Goal: Ask a question

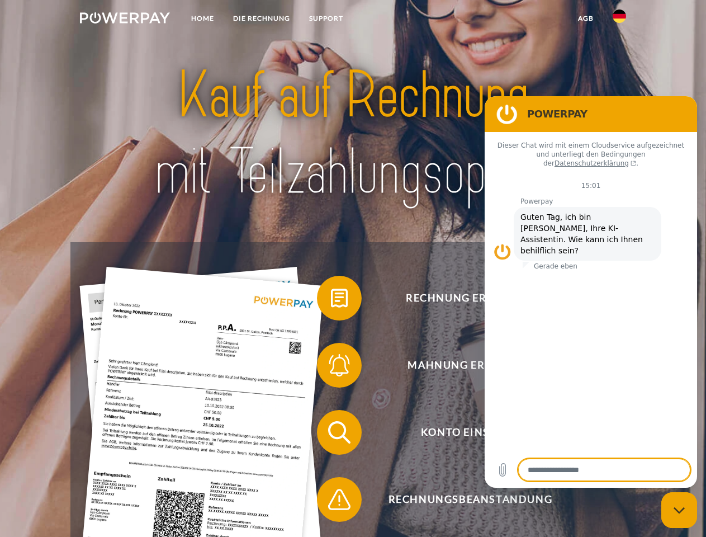
click at [125, 20] on img at bounding box center [125, 17] width 90 height 11
click at [620, 20] on img at bounding box center [619, 16] width 13 height 13
click at [586, 18] on link "agb" at bounding box center [586, 18] width 35 height 20
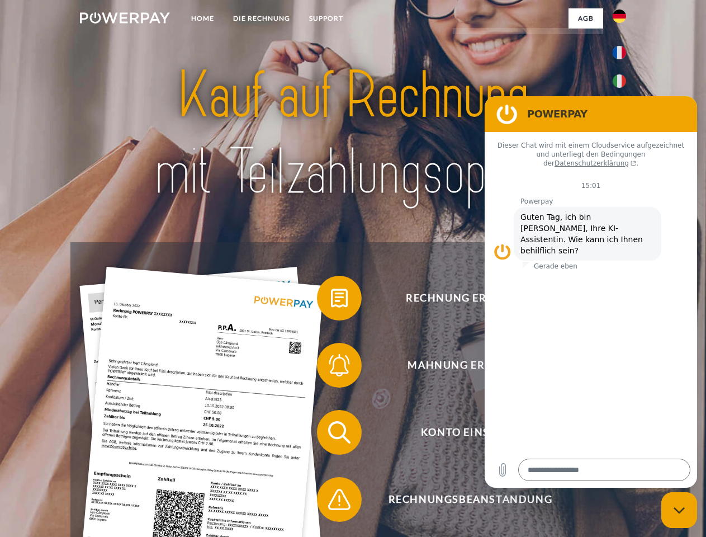
click at [331, 300] on span at bounding box center [323, 298] width 56 height 56
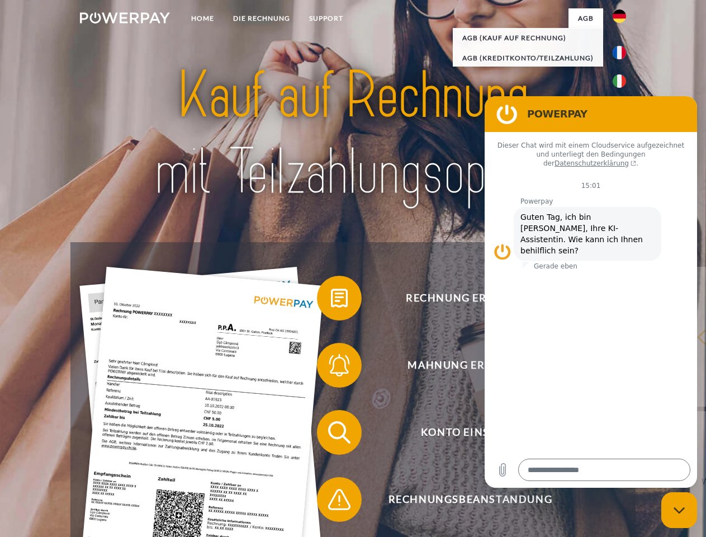
click at [331, 367] on span at bounding box center [323, 365] width 56 height 56
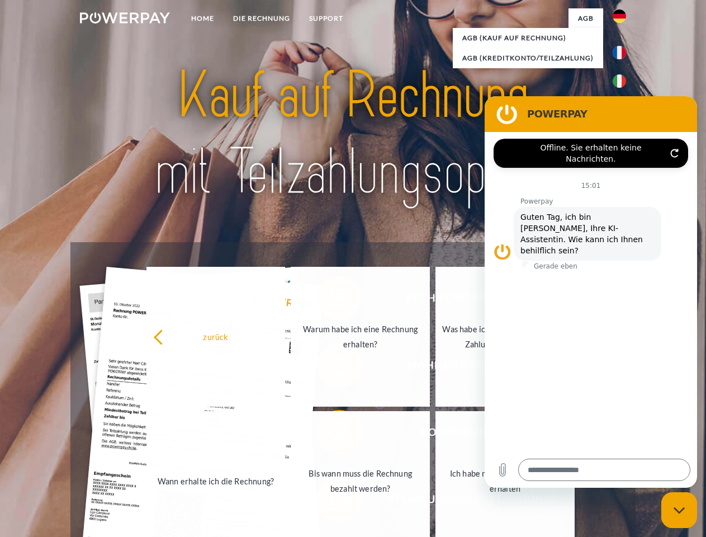
click at [331, 435] on link "Bis wann muss die Rechnung bezahlt werden?" at bounding box center [360, 481] width 139 height 140
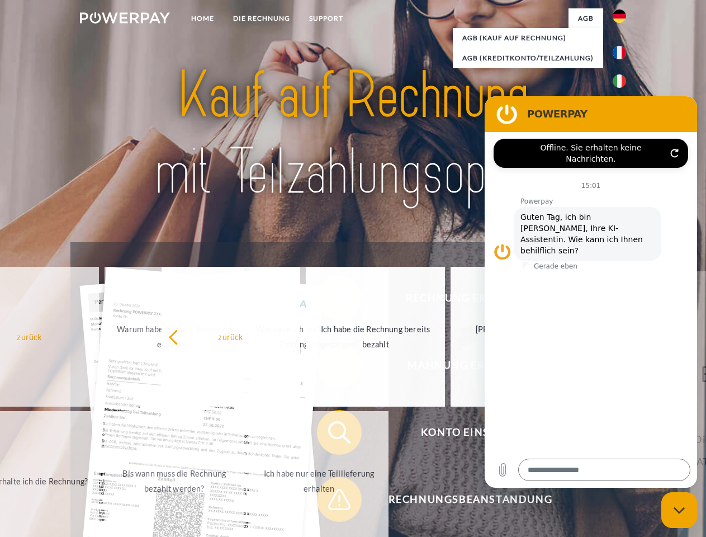
click at [331, 502] on span at bounding box center [323, 499] width 56 height 56
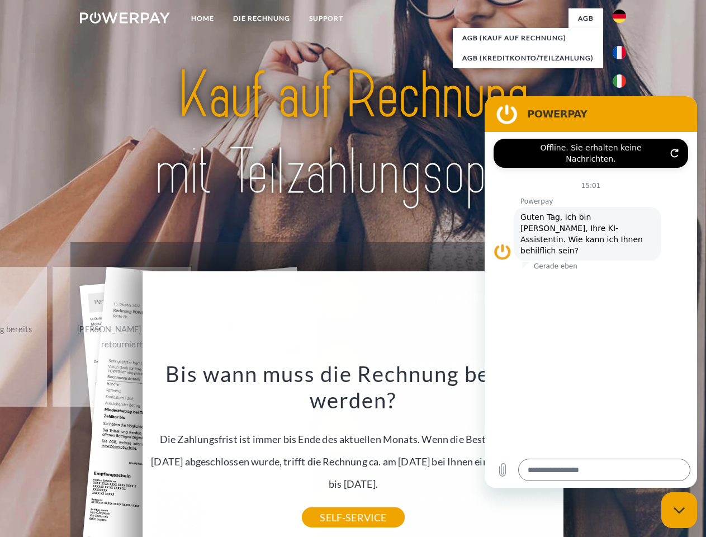
click at [680, 510] on icon "Messaging-Fenster schließen" at bounding box center [680, 510] width 12 height 7
type textarea "*"
